Goal: Find specific page/section: Find specific page/section

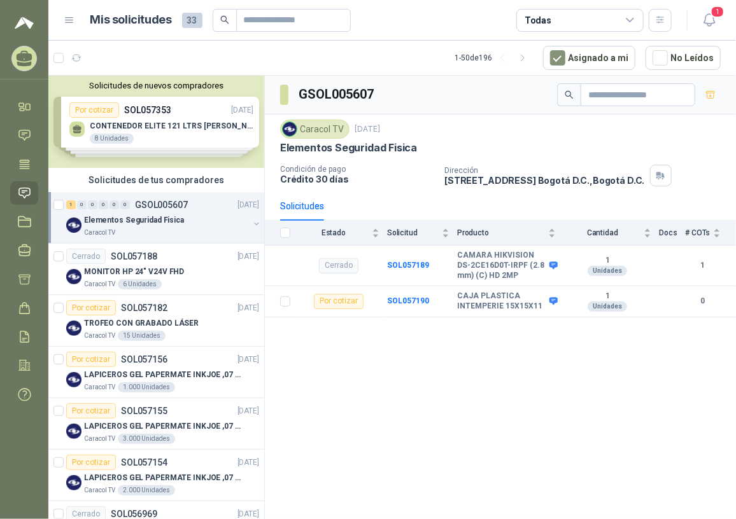
click at [156, 229] on div "Caracol TV" at bounding box center [166, 233] width 165 height 10
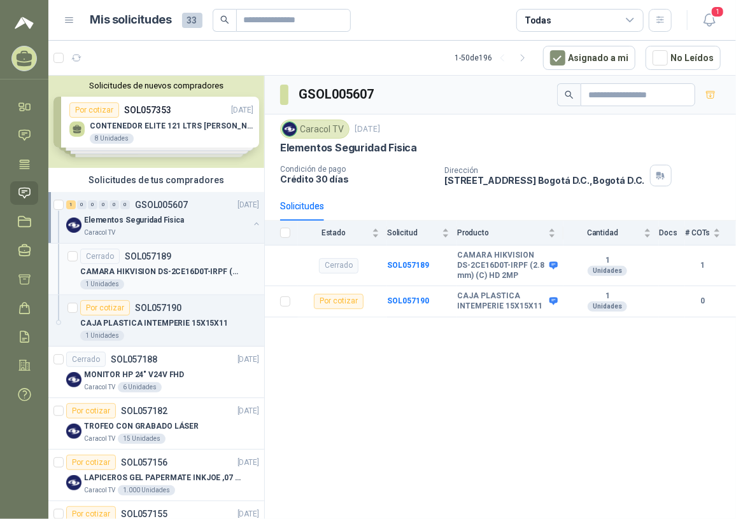
click at [193, 270] on p "CAMARA HIKVISION DS-2CE16D0T-IRPF (2.8 mm) (C) HD 2MP" at bounding box center [159, 272] width 158 height 12
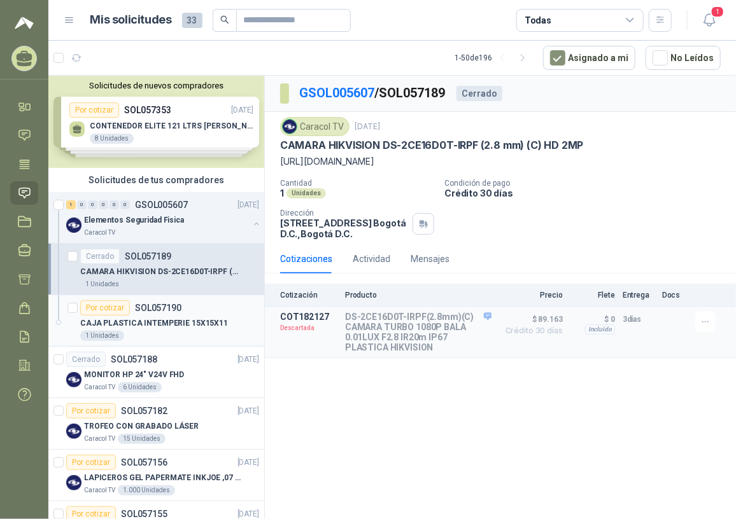
click at [180, 316] on div "CAJA PLASTICA INTEMPERIE 15X15X11" at bounding box center [169, 323] width 179 height 15
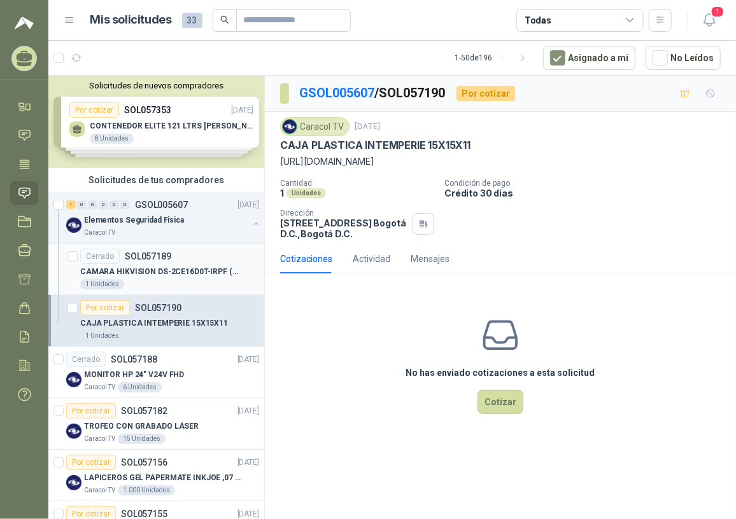
click at [191, 277] on div "CAMARA HIKVISION DS-2CE16D0T-IRPF (2.8 mm) (C) HD 2MP" at bounding box center [169, 271] width 179 height 15
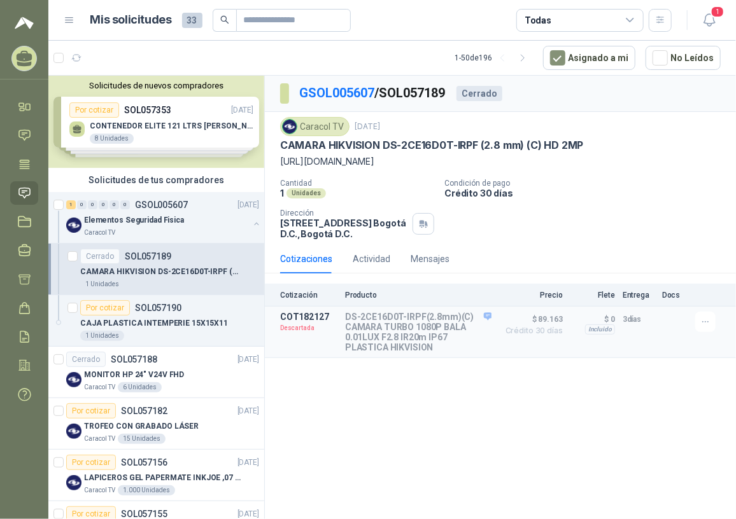
click at [191, 134] on div "Solicitudes de nuevos compradores Por cotizar SOL057353 [DATE] CONTENEDOR ELITE…" at bounding box center [156, 122] width 216 height 92
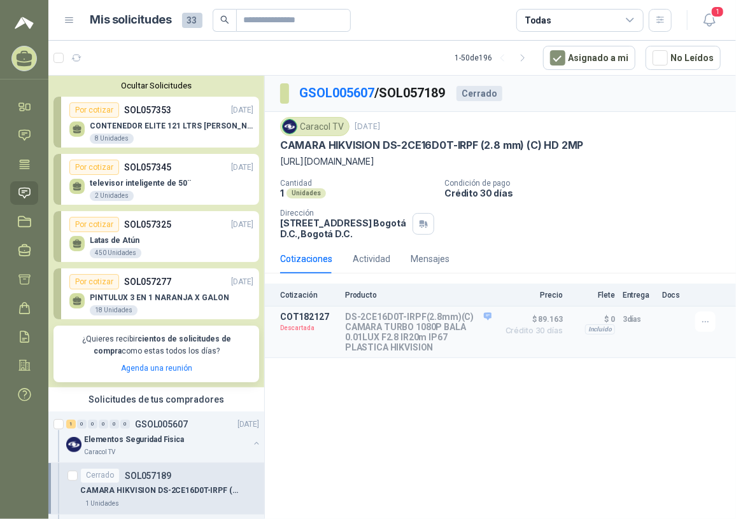
click at [160, 237] on div "Latas de Atún 450 Unidades" at bounding box center [161, 245] width 184 height 27
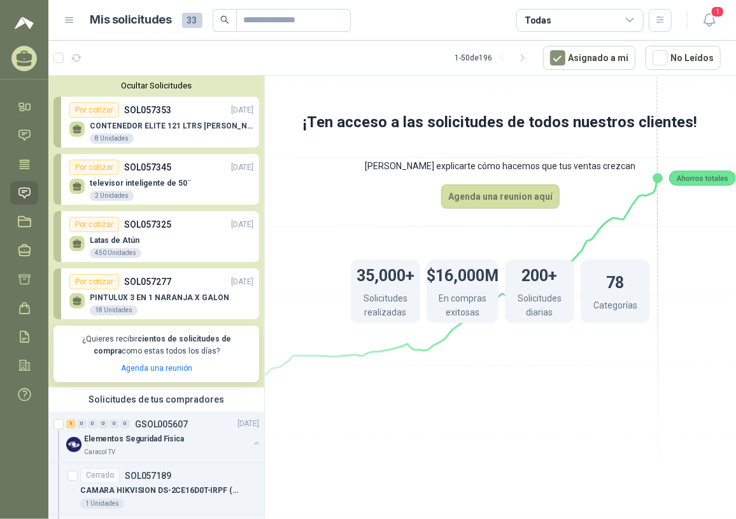
click at [151, 248] on div "Latas de Atún 450 Unidades" at bounding box center [161, 245] width 184 height 27
click at [174, 190] on div "televisor inteligente de 50¨ 2 Unidades" at bounding box center [140, 190] width 101 height 23
click at [164, 360] on div "¿Quieres recibir cientos de solicitudes de compra como estas todos los días? Ag…" at bounding box center [156, 354] width 206 height 57
click at [152, 370] on link "Agenda una reunión" at bounding box center [156, 368] width 71 height 9
click at [150, 401] on div "Solicitudes de tus compradores" at bounding box center [156, 400] width 216 height 24
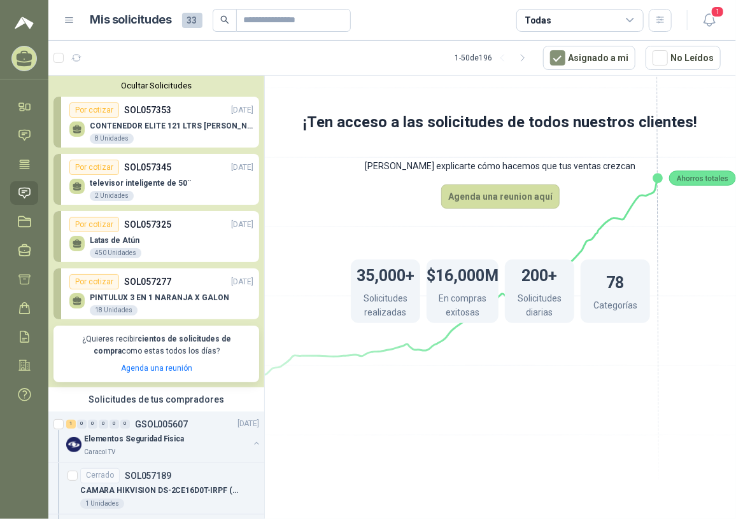
click at [165, 398] on div "Solicitudes de tus compradores" at bounding box center [156, 400] width 216 height 24
click at [168, 84] on button "Ocultar Solicitudes" at bounding box center [156, 86] width 206 height 10
